Goal: Task Accomplishment & Management: Manage account settings

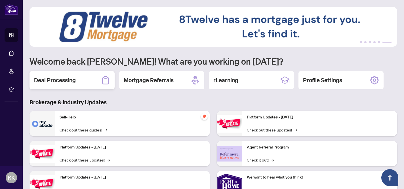
click at [48, 79] on h2 "Deal Processing" at bounding box center [55, 80] width 42 height 8
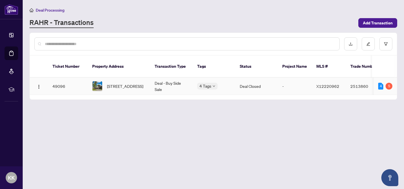
click at [250, 78] on td "Deal Closed" at bounding box center [256, 86] width 43 height 17
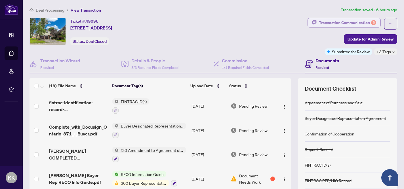
click at [322, 22] on div "Transaction Communication 5" at bounding box center [347, 22] width 57 height 9
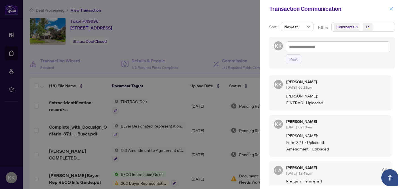
click at [391, 8] on icon "close" at bounding box center [391, 9] width 4 height 4
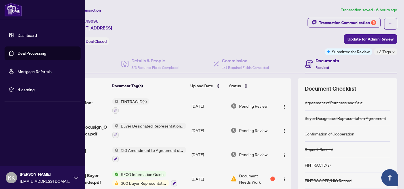
click at [31, 53] on link "Deal Processing" at bounding box center [32, 53] width 29 height 5
